Goal: Task Accomplishment & Management: Use online tool/utility

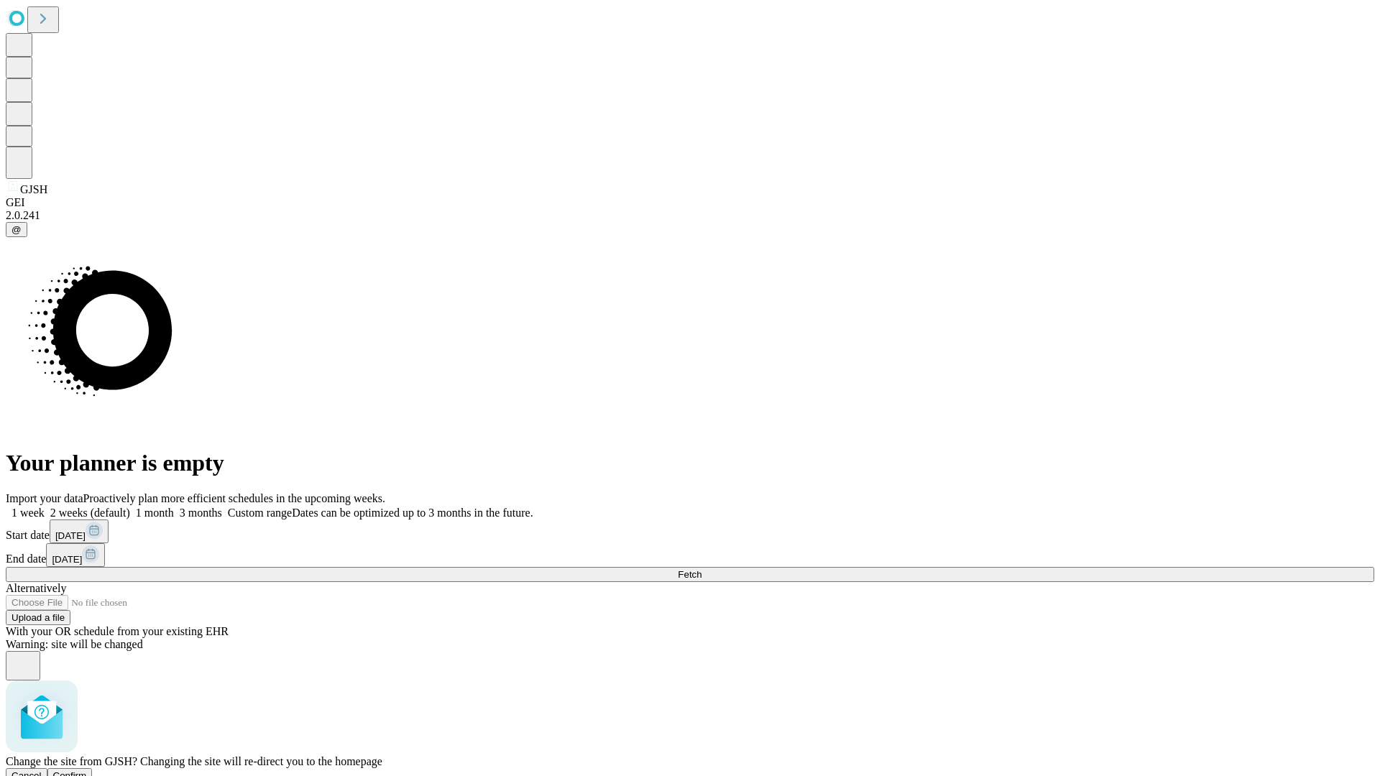
click at [87, 770] on span "Confirm" at bounding box center [70, 775] width 34 height 11
click at [174, 507] on label "1 month" at bounding box center [152, 513] width 44 height 12
click at [701, 569] on span "Fetch" at bounding box center [690, 574] width 24 height 11
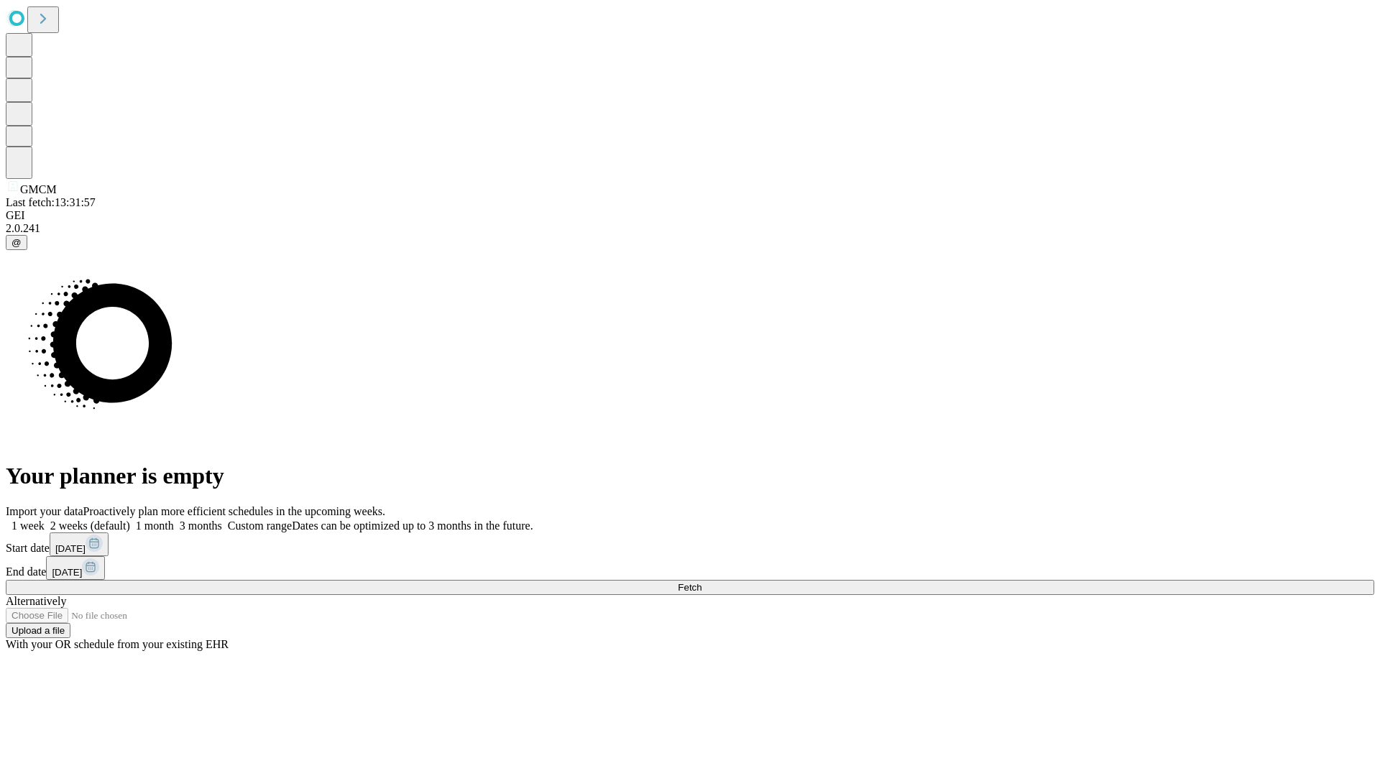
click at [174, 520] on label "1 month" at bounding box center [152, 526] width 44 height 12
click at [701, 582] on span "Fetch" at bounding box center [690, 587] width 24 height 11
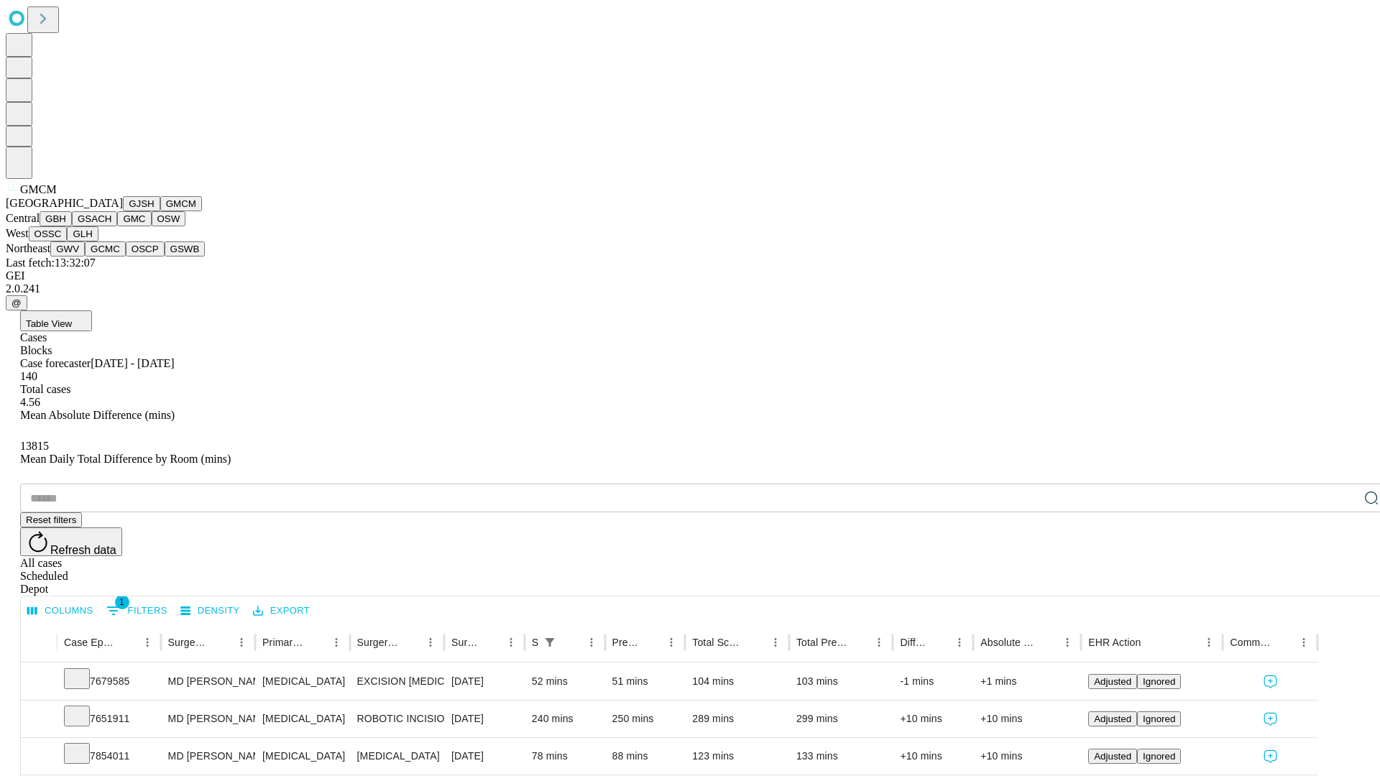
click at [72, 226] on button "GBH" at bounding box center [56, 218] width 32 height 15
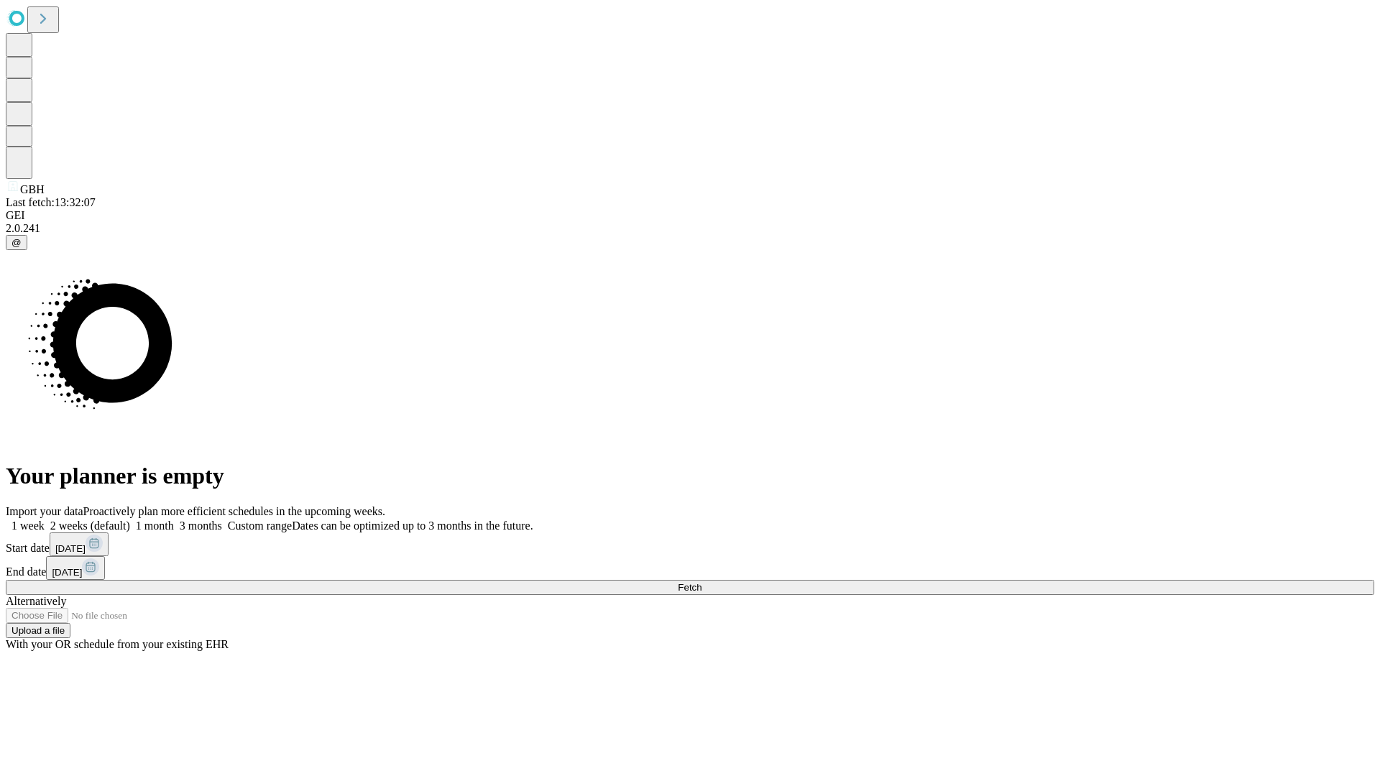
click at [174, 520] on label "1 month" at bounding box center [152, 526] width 44 height 12
click at [701, 582] on span "Fetch" at bounding box center [690, 587] width 24 height 11
click at [174, 520] on label "1 month" at bounding box center [152, 526] width 44 height 12
click at [701, 582] on span "Fetch" at bounding box center [690, 587] width 24 height 11
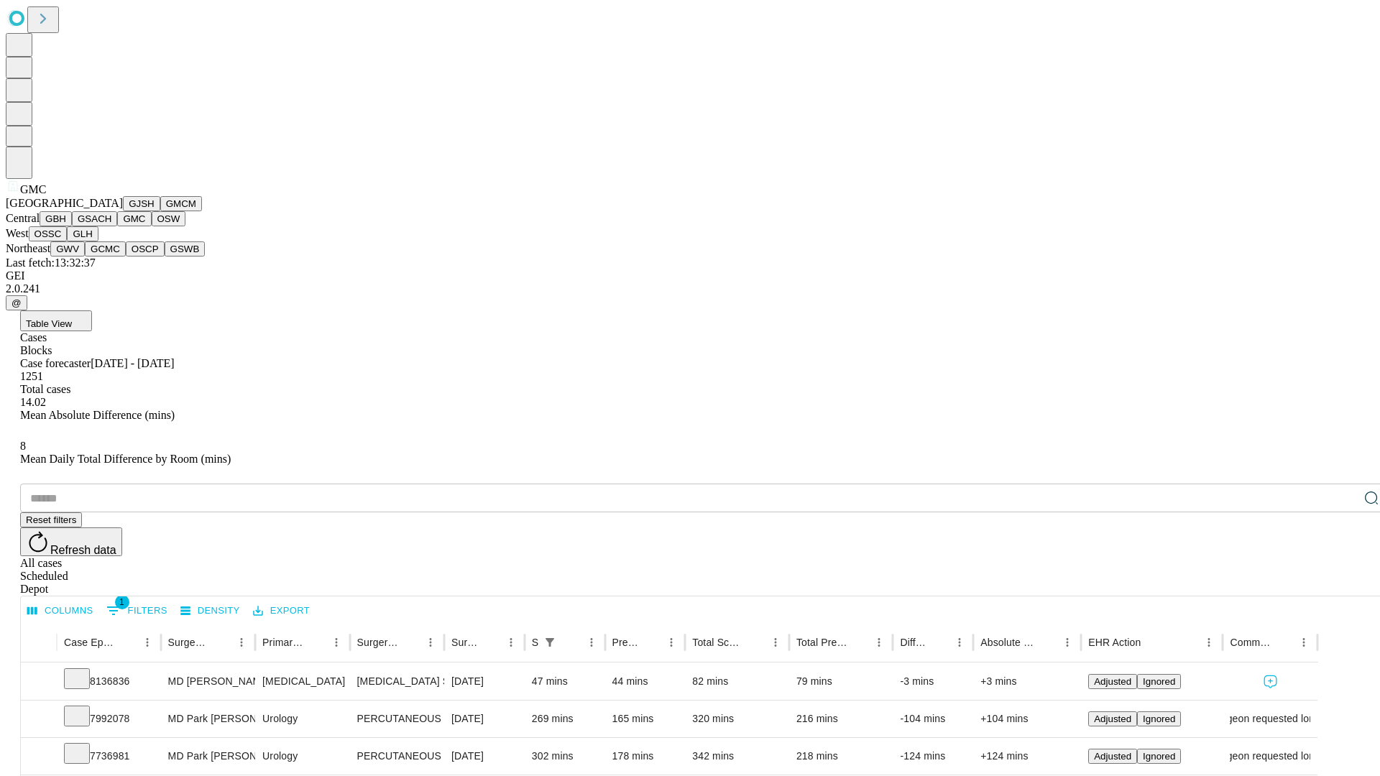
click at [152, 226] on button "OSW" at bounding box center [169, 218] width 34 height 15
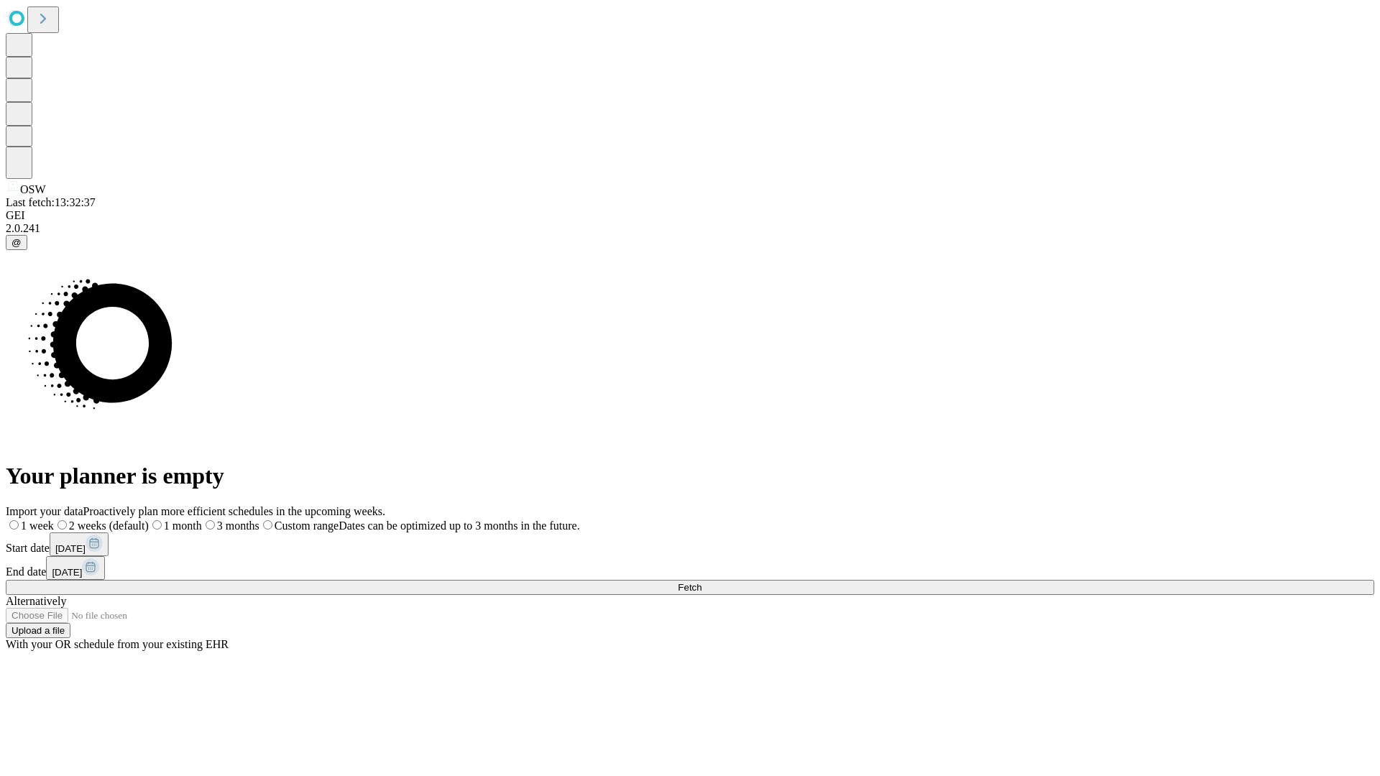
click at [202, 520] on label "1 month" at bounding box center [175, 526] width 53 height 12
click at [701, 582] on span "Fetch" at bounding box center [690, 587] width 24 height 11
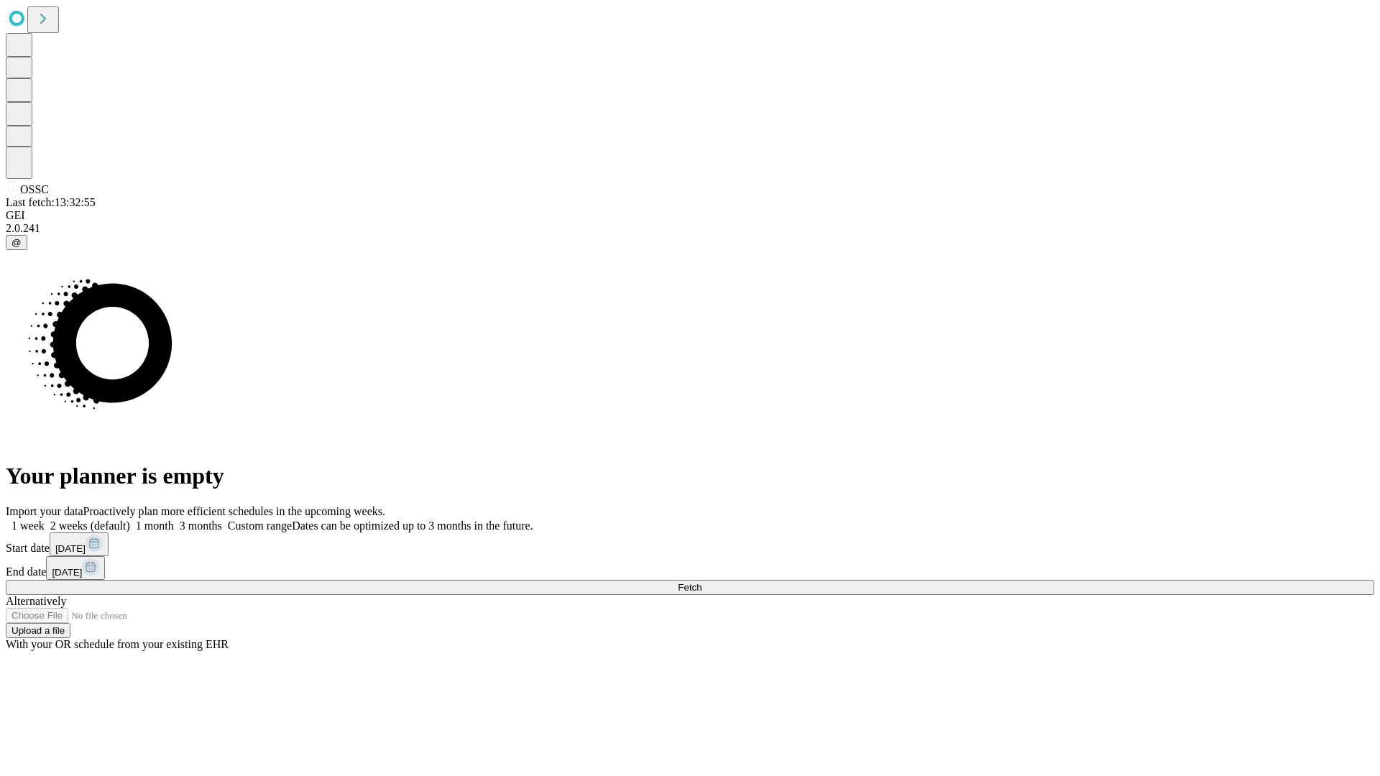
click at [174, 520] on label "1 month" at bounding box center [152, 526] width 44 height 12
click at [701, 582] on span "Fetch" at bounding box center [690, 587] width 24 height 11
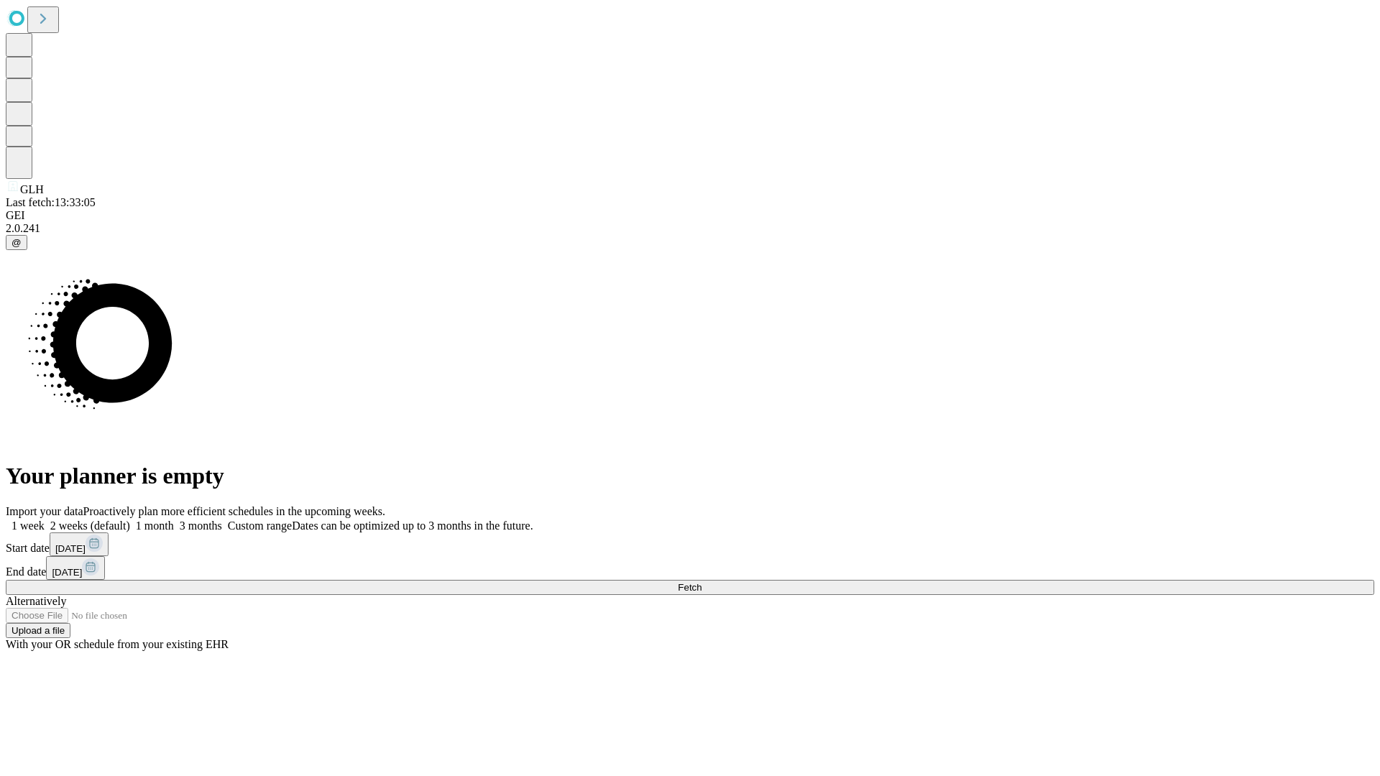
click at [174, 520] on label "1 month" at bounding box center [152, 526] width 44 height 12
click at [701, 582] on span "Fetch" at bounding box center [690, 587] width 24 height 11
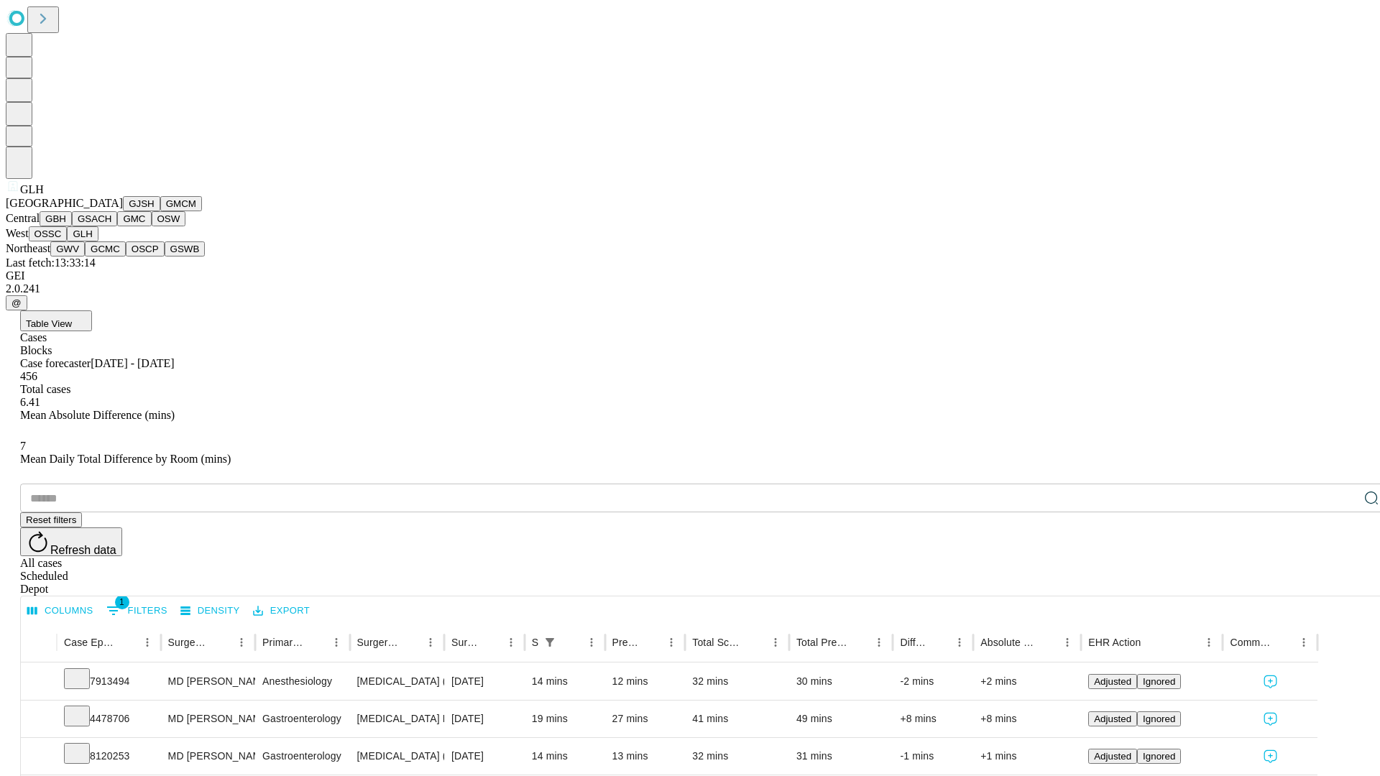
click at [85, 257] on button "GWV" at bounding box center [67, 248] width 34 height 15
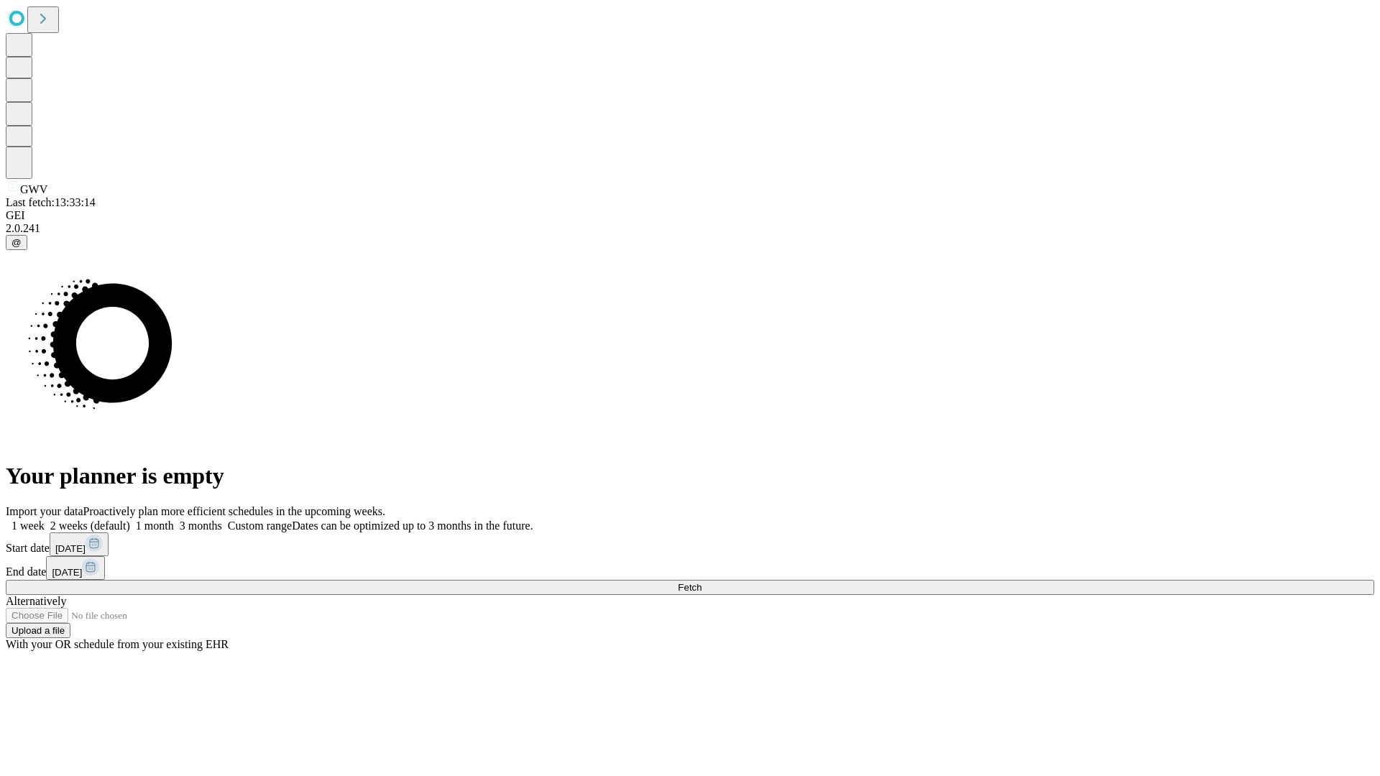
click at [174, 520] on label "1 month" at bounding box center [152, 526] width 44 height 12
click at [701, 582] on span "Fetch" at bounding box center [690, 587] width 24 height 11
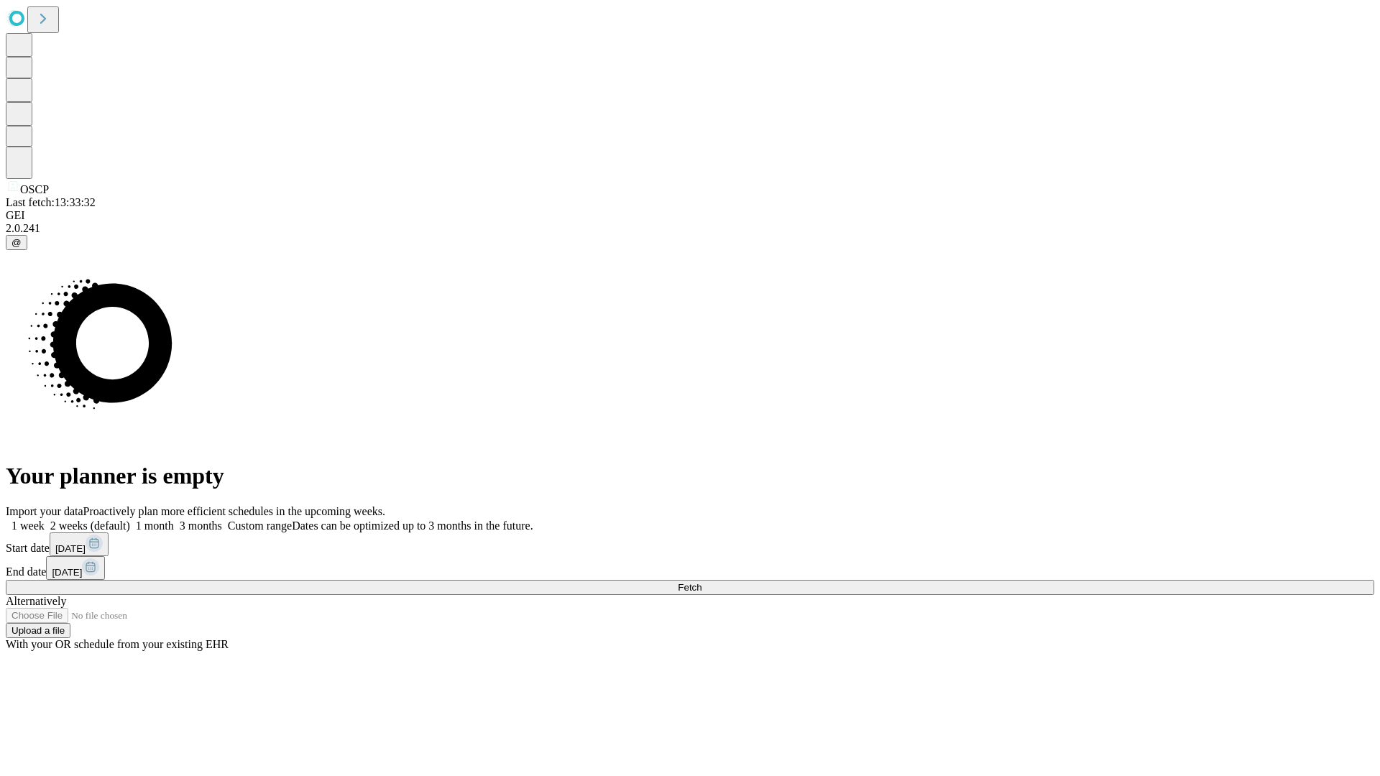
click at [701, 582] on span "Fetch" at bounding box center [690, 587] width 24 height 11
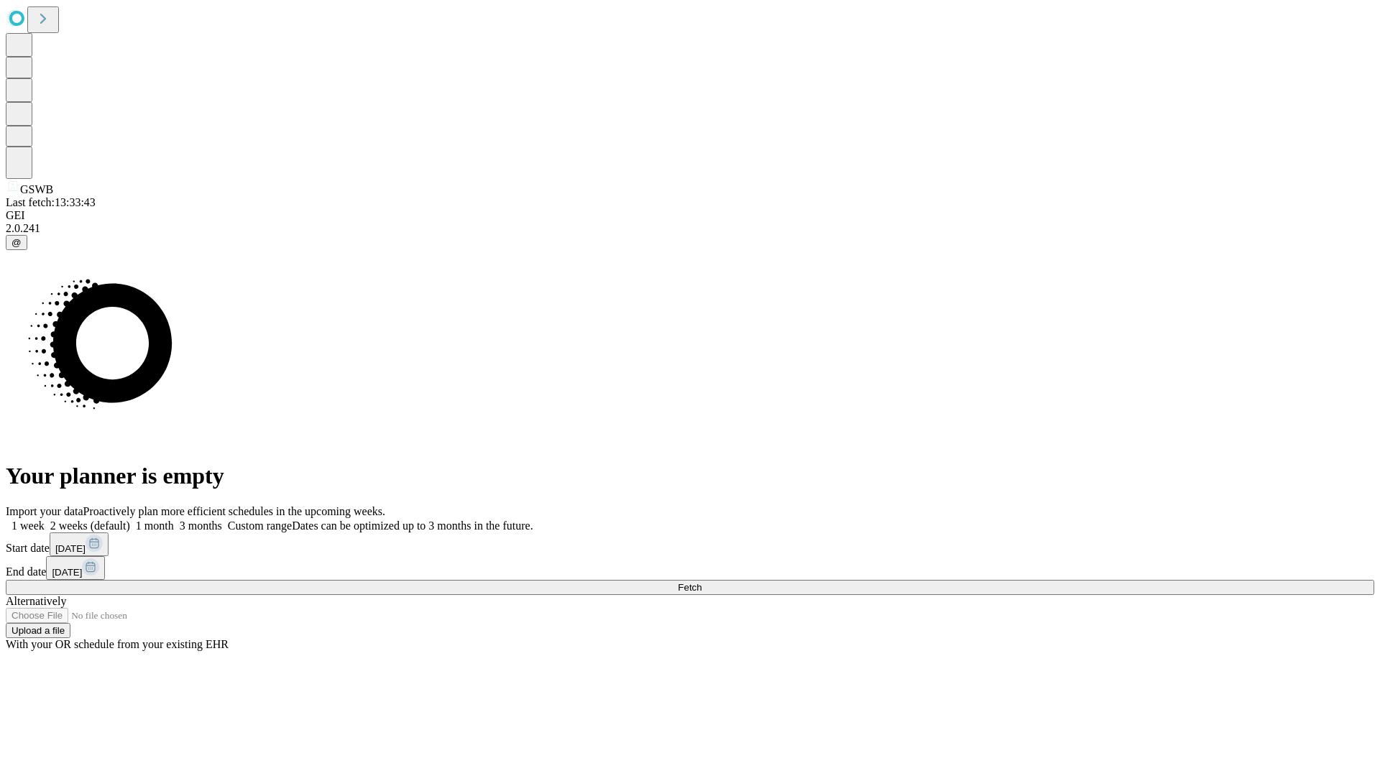
click at [174, 520] on label "1 month" at bounding box center [152, 526] width 44 height 12
click at [701, 582] on span "Fetch" at bounding box center [690, 587] width 24 height 11
